Goal: Task Accomplishment & Management: Manage account settings

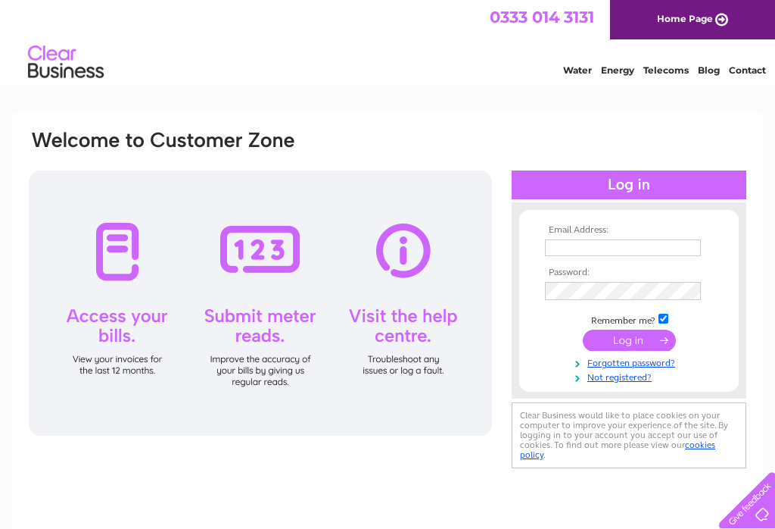
click at [666, 243] on input "text" at bounding box center [623, 247] width 156 height 17
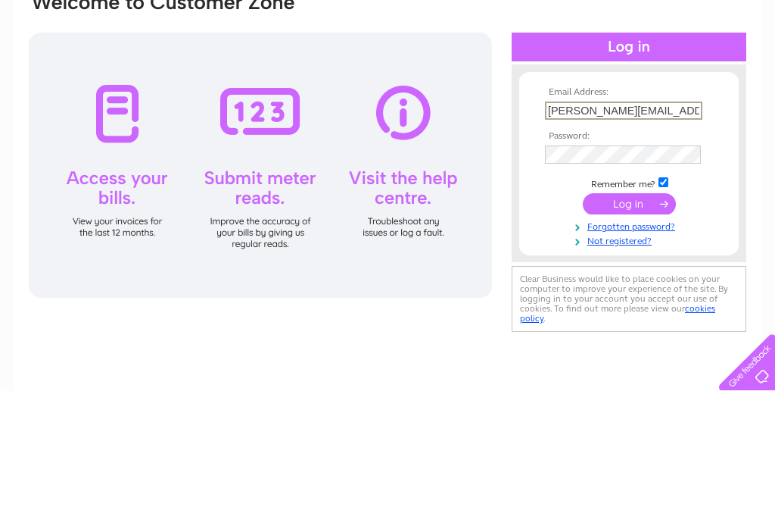
type input "[PERSON_NAME][EMAIL_ADDRESS][DOMAIN_NAME]"
click at [623, 279] on td at bounding box center [629, 292] width 176 height 26
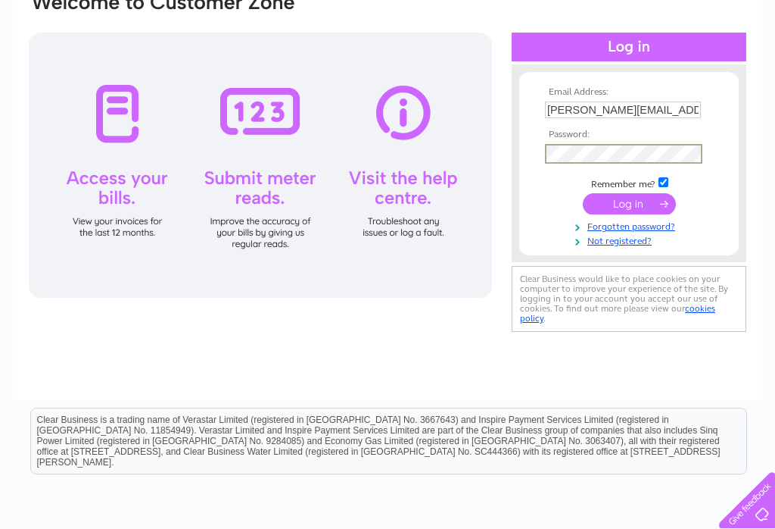
click at [645, 205] on input "submit" at bounding box center [629, 203] width 93 height 21
click at [624, 207] on input "submit" at bounding box center [629, 202] width 93 height 21
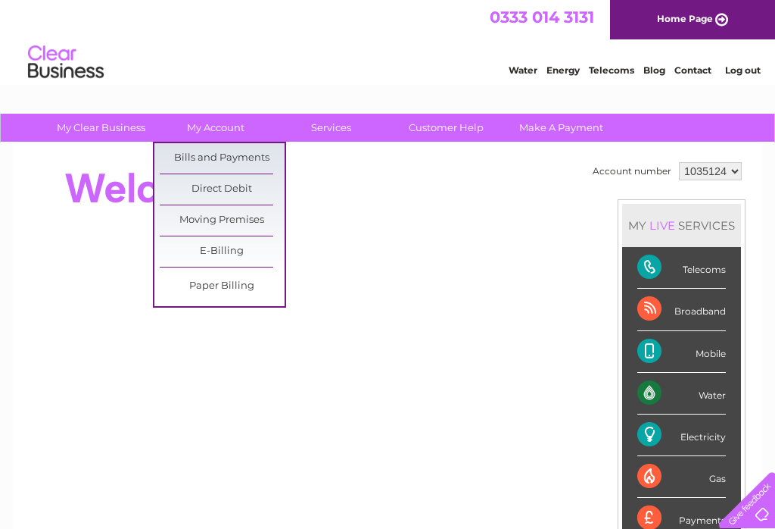
click at [249, 159] on link "Bills and Payments" at bounding box center [222, 158] width 125 height 30
